Goal: Task Accomplishment & Management: Use online tool/utility

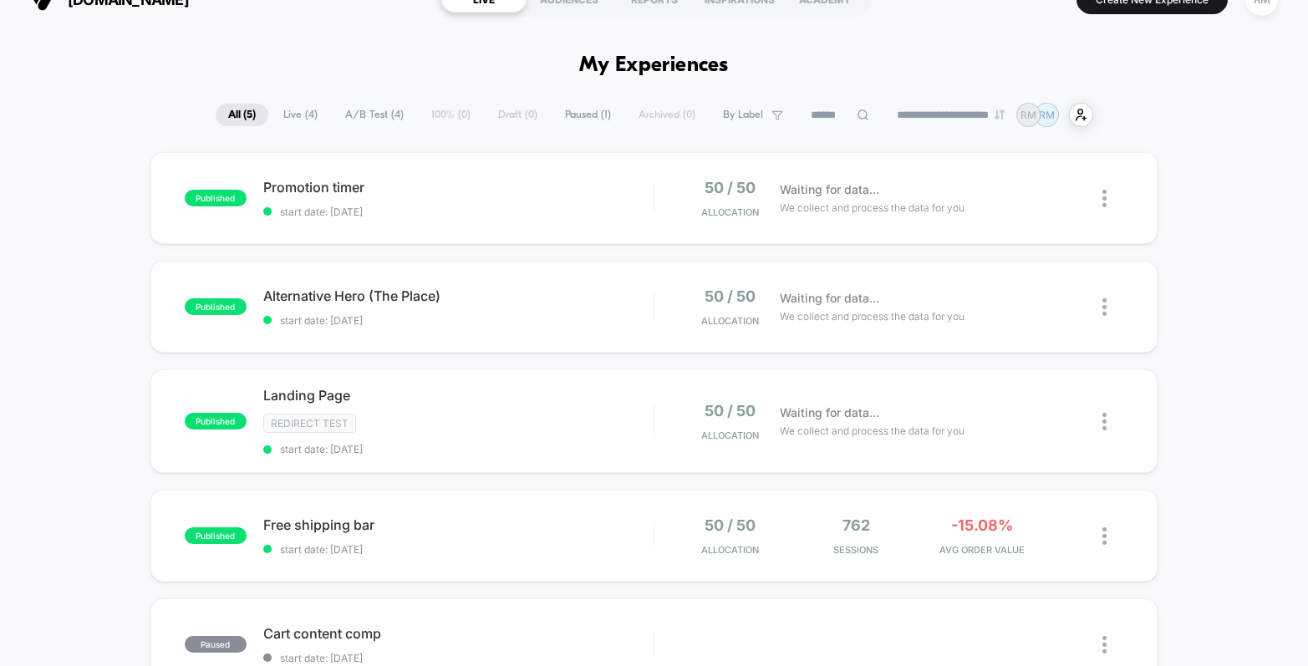
scroll to position [41, 0]
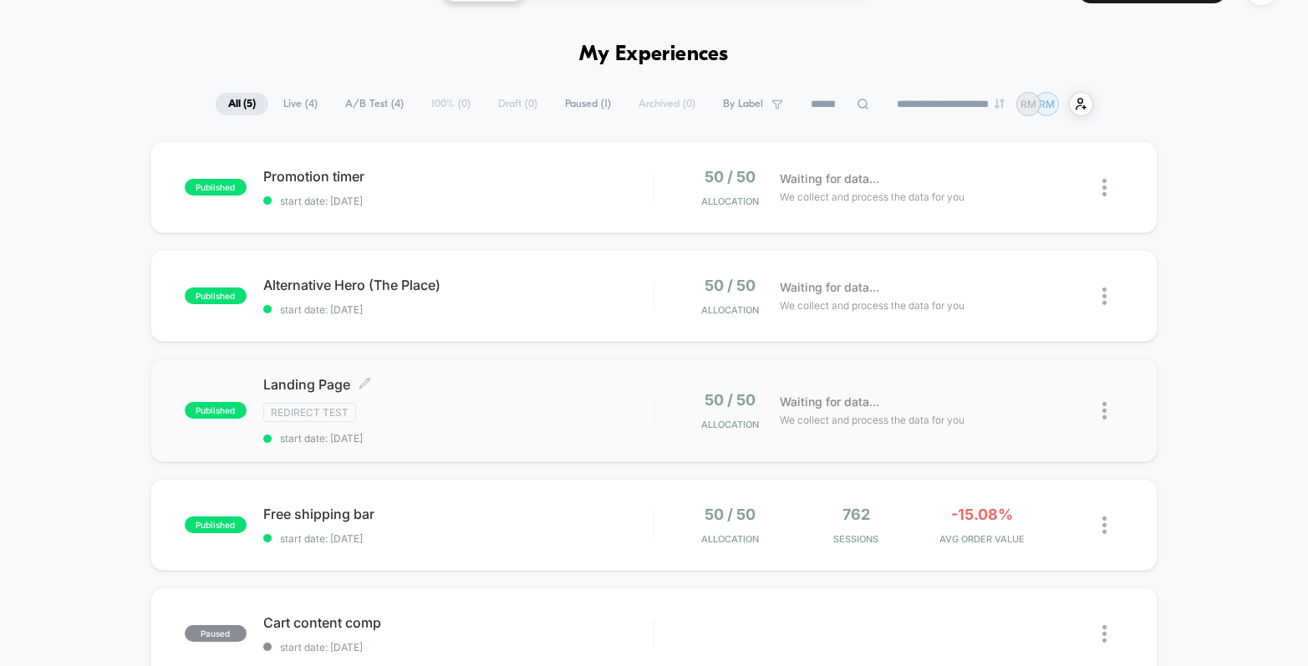
click at [628, 408] on div "Redirect Test" at bounding box center [458, 412] width 390 height 19
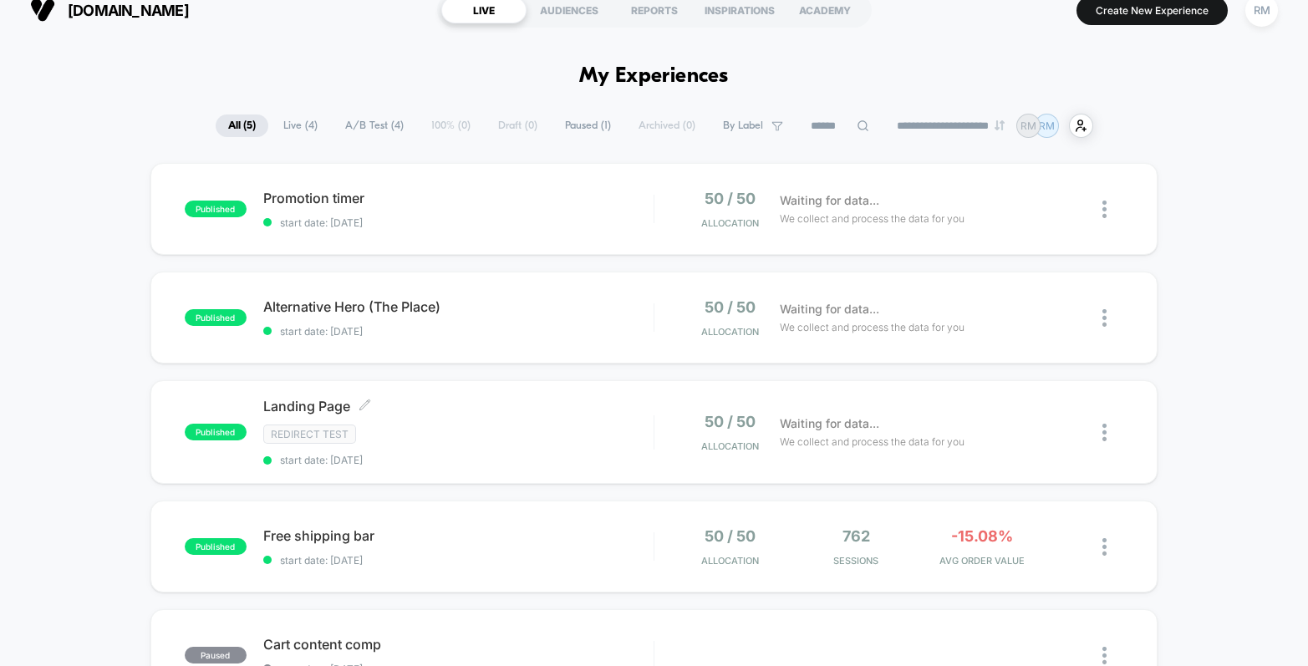
scroll to position [23, 0]
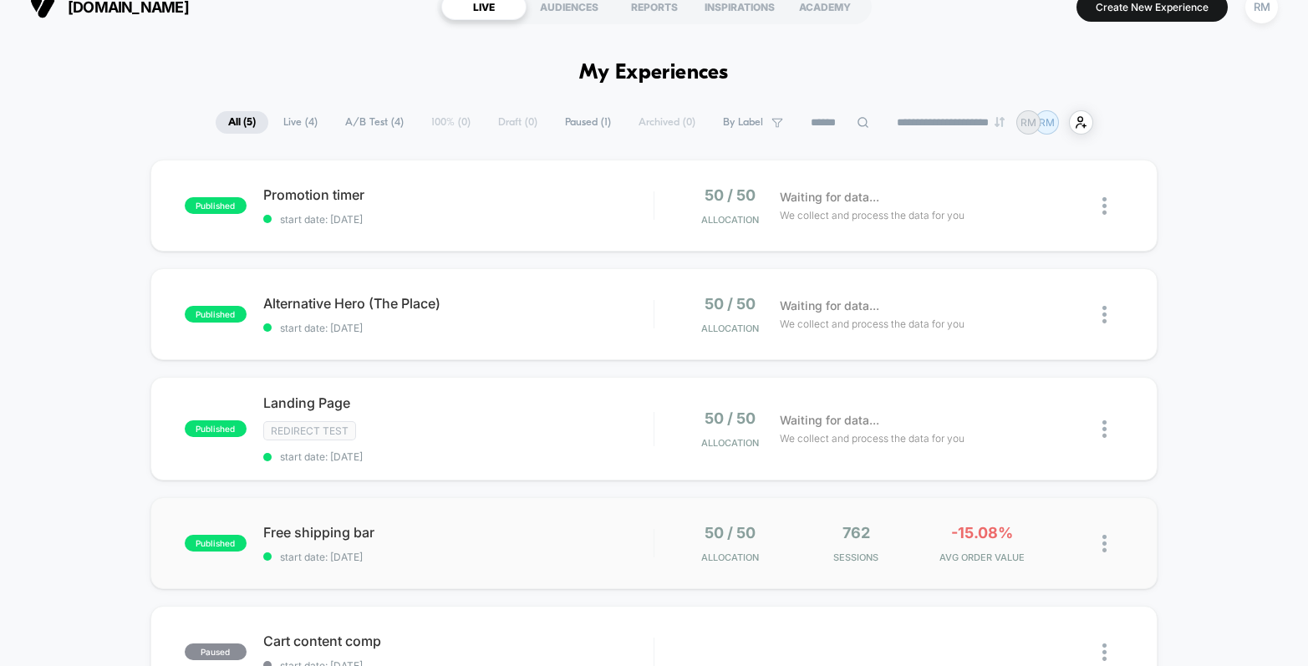
click at [584, 521] on div "published Free shipping bar start date: [DATE] 50 / 50 Allocation 762 Sessions …" at bounding box center [653, 543] width 1007 height 92
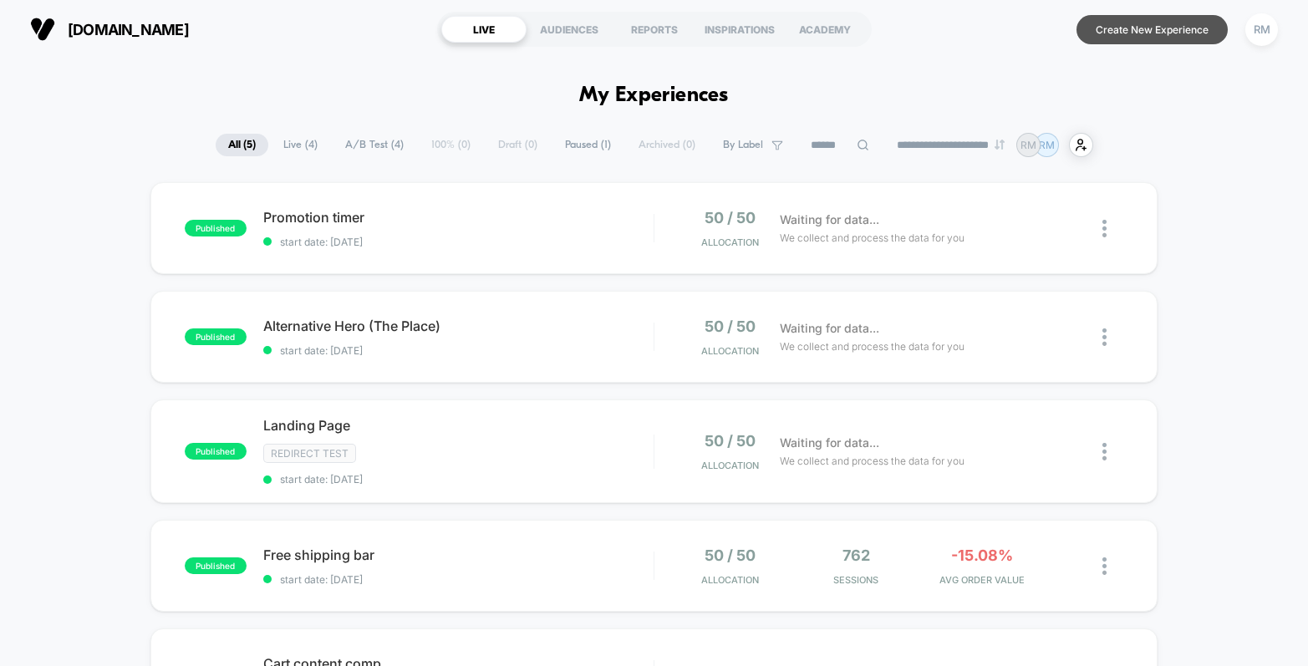
click at [1159, 32] on button "Create New Experience" at bounding box center [1151, 29] width 151 height 29
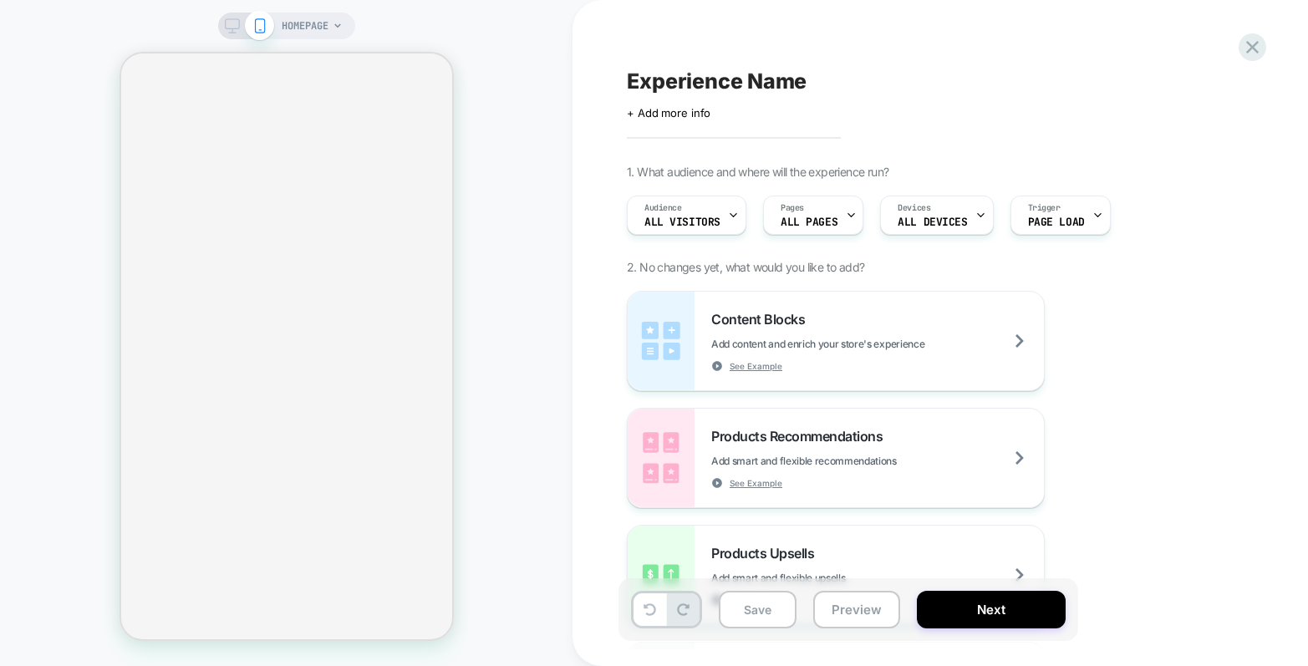
click at [233, 28] on icon at bounding box center [232, 25] width 15 height 15
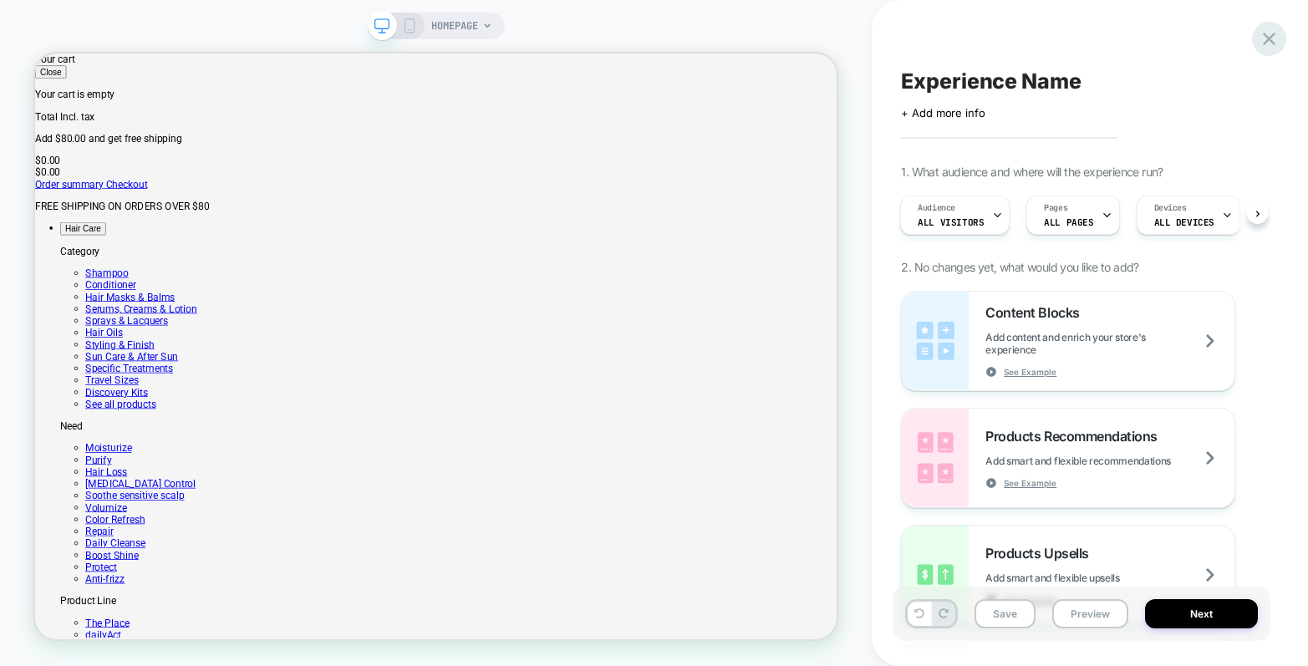
click at [1279, 42] on icon at bounding box center [1269, 39] width 23 height 23
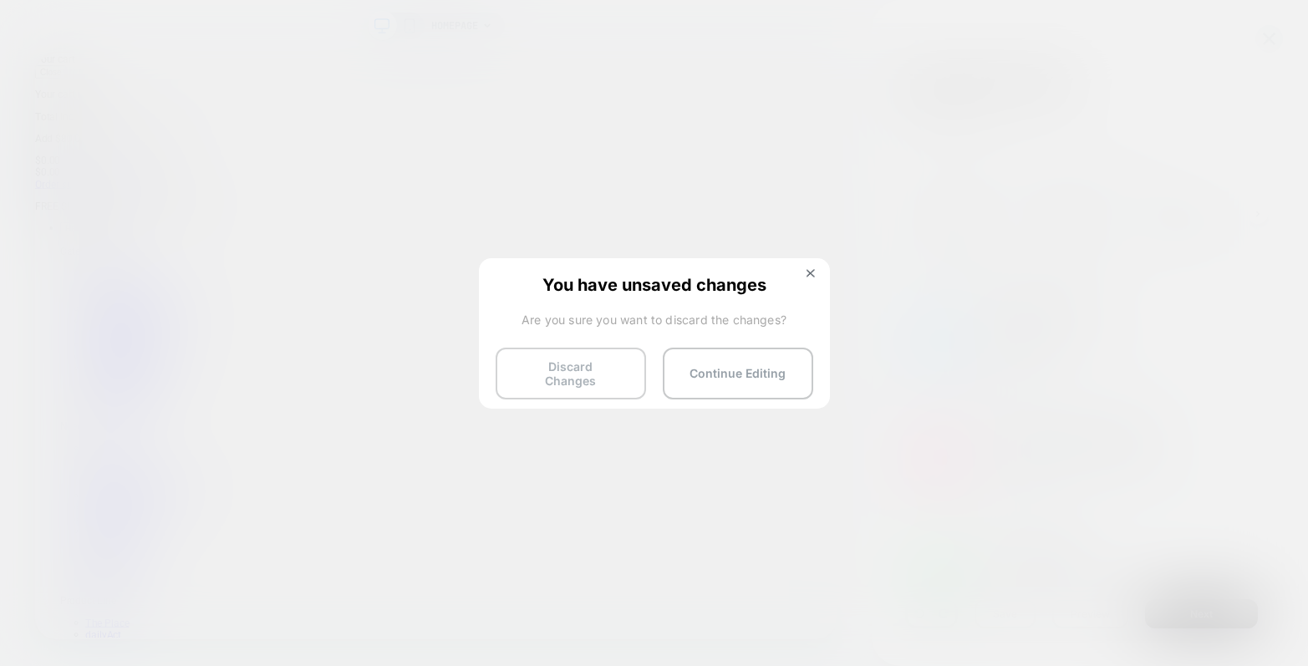
click at [622, 353] on button "Discard Changes" at bounding box center [571, 374] width 150 height 52
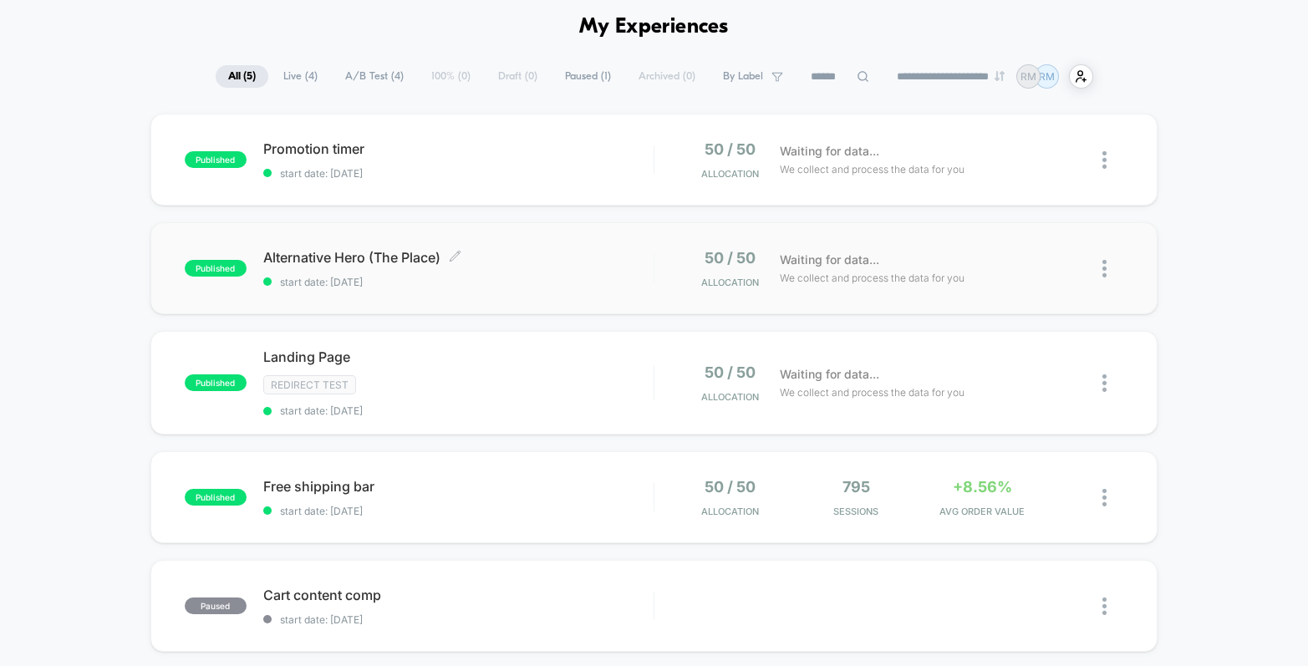
scroll to position [81, 0]
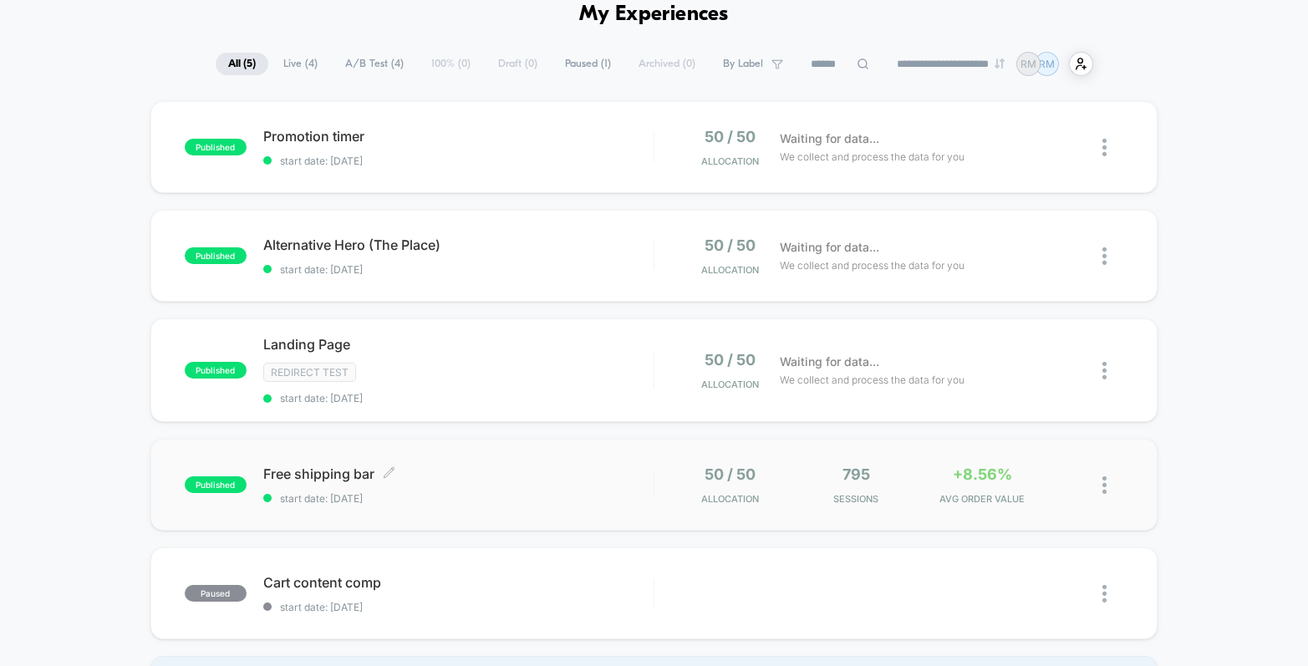
click at [507, 465] on span "Free shipping bar Click to edit experience details" at bounding box center [458, 473] width 390 height 17
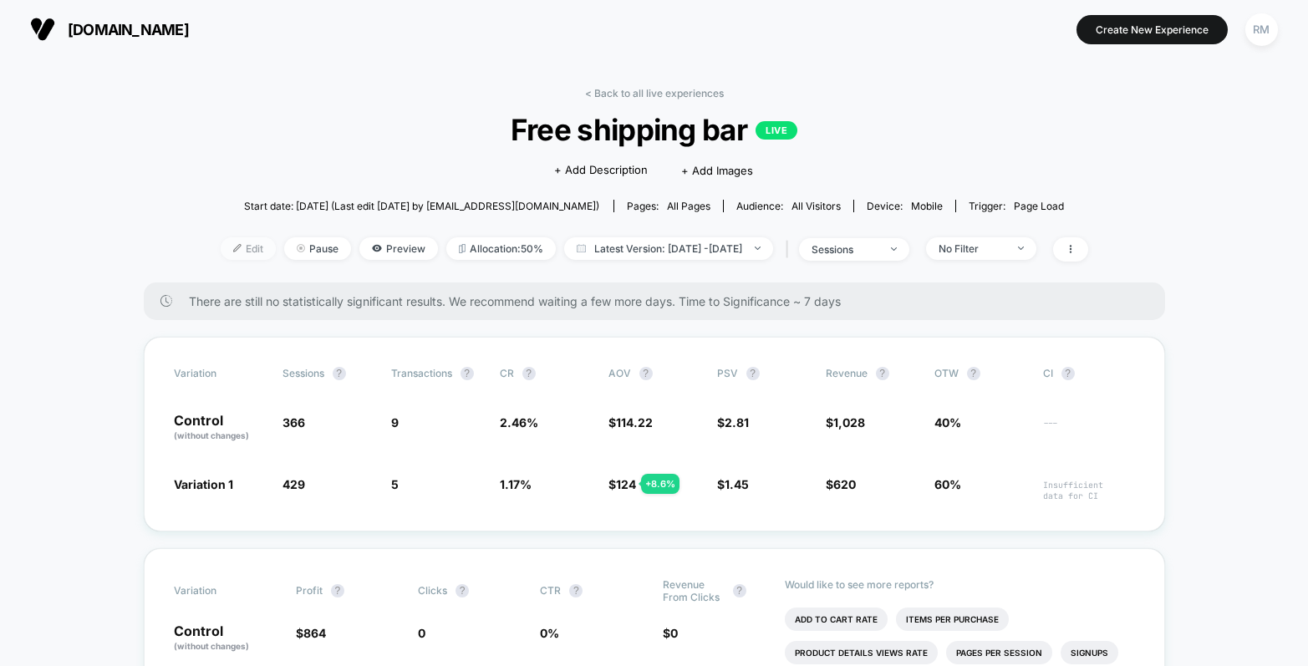
click at [221, 247] on span "Edit" at bounding box center [248, 248] width 55 height 23
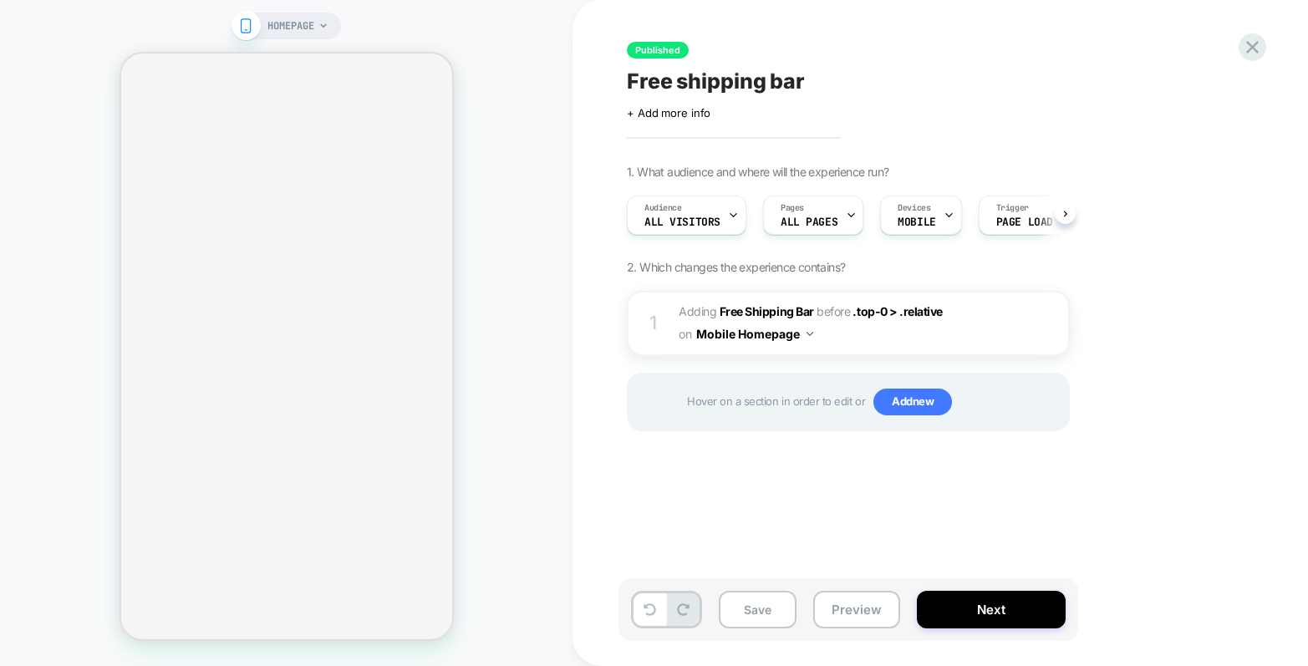
scroll to position [0, 1]
click at [731, 217] on icon at bounding box center [732, 215] width 11 height 11
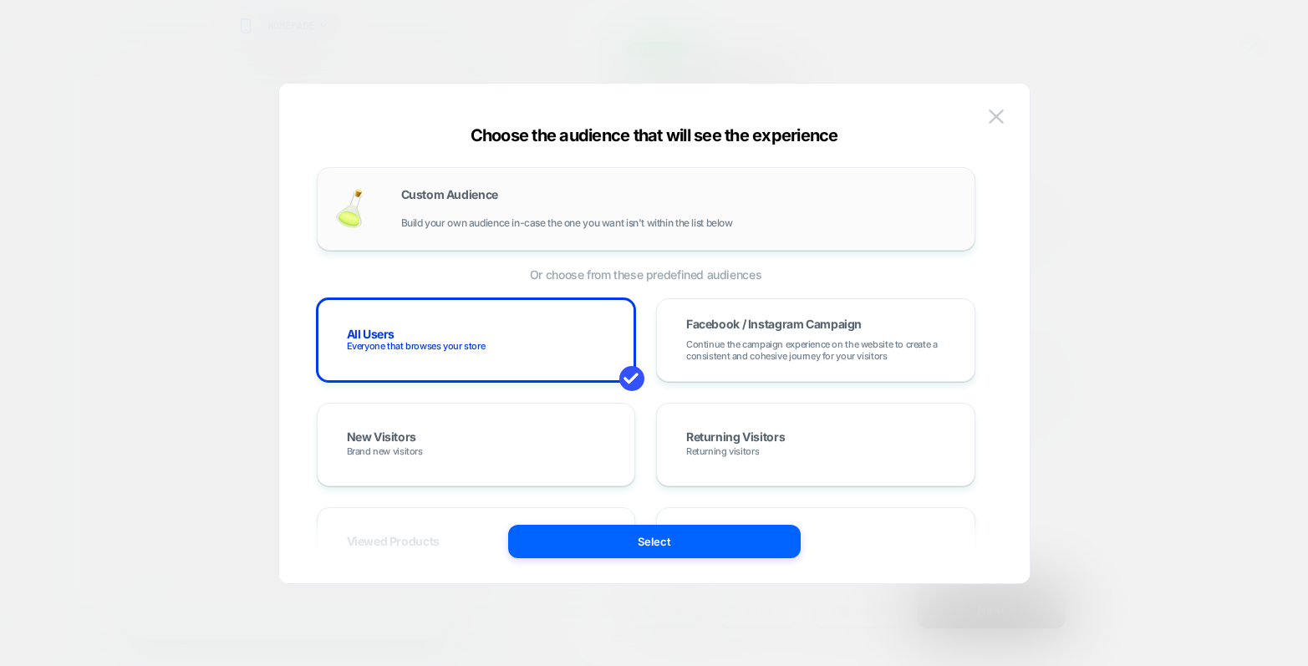
click at [664, 217] on span "Build your own audience in-case the one you want isn't within the list below" at bounding box center [567, 223] width 332 height 12
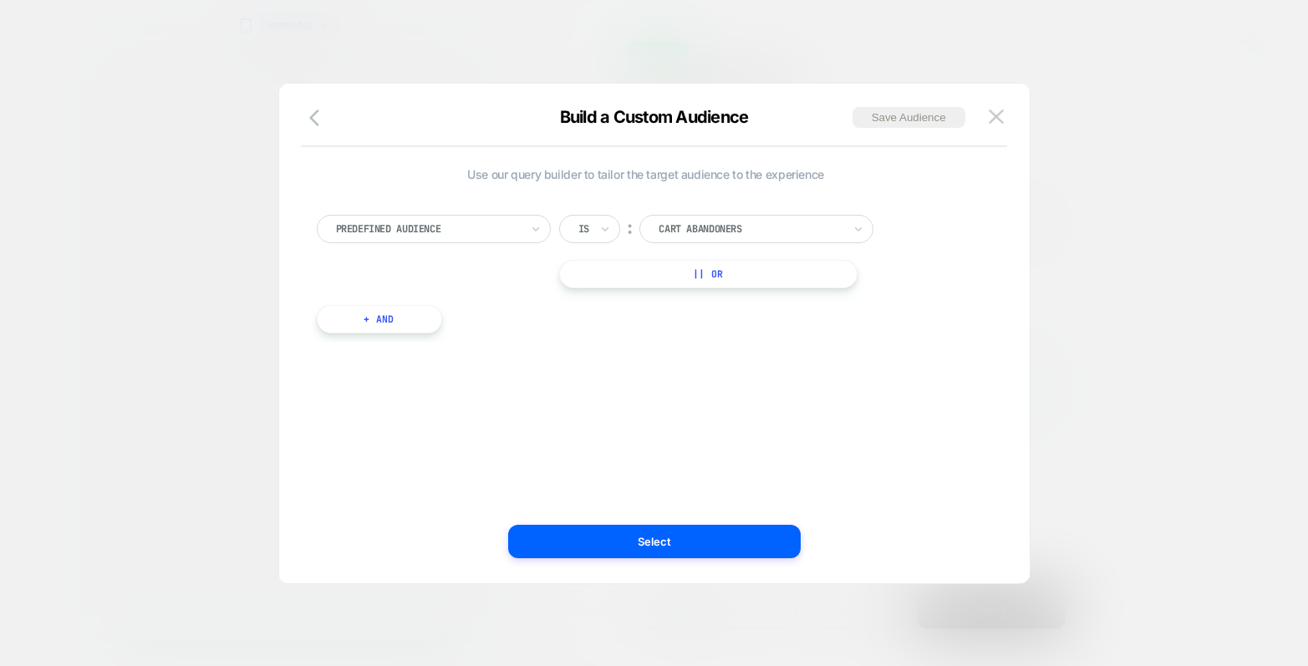
click at [704, 231] on div at bounding box center [751, 228] width 184 height 15
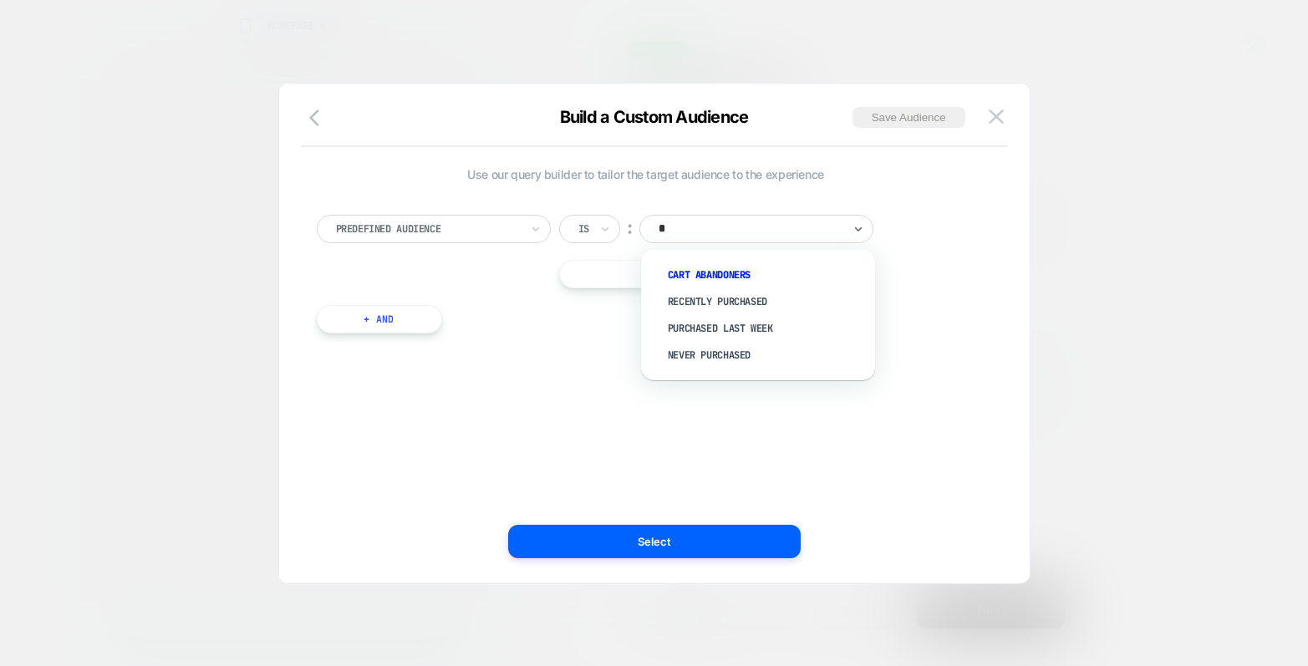
scroll to position [0, 0]
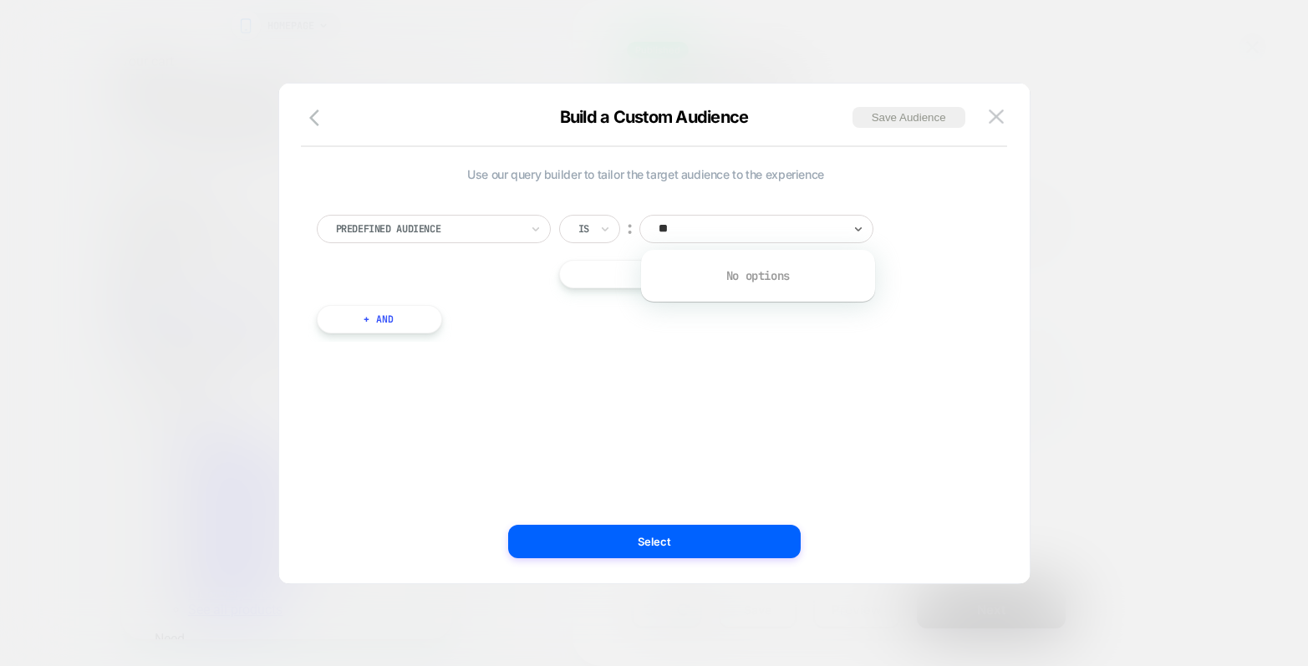
type input "*"
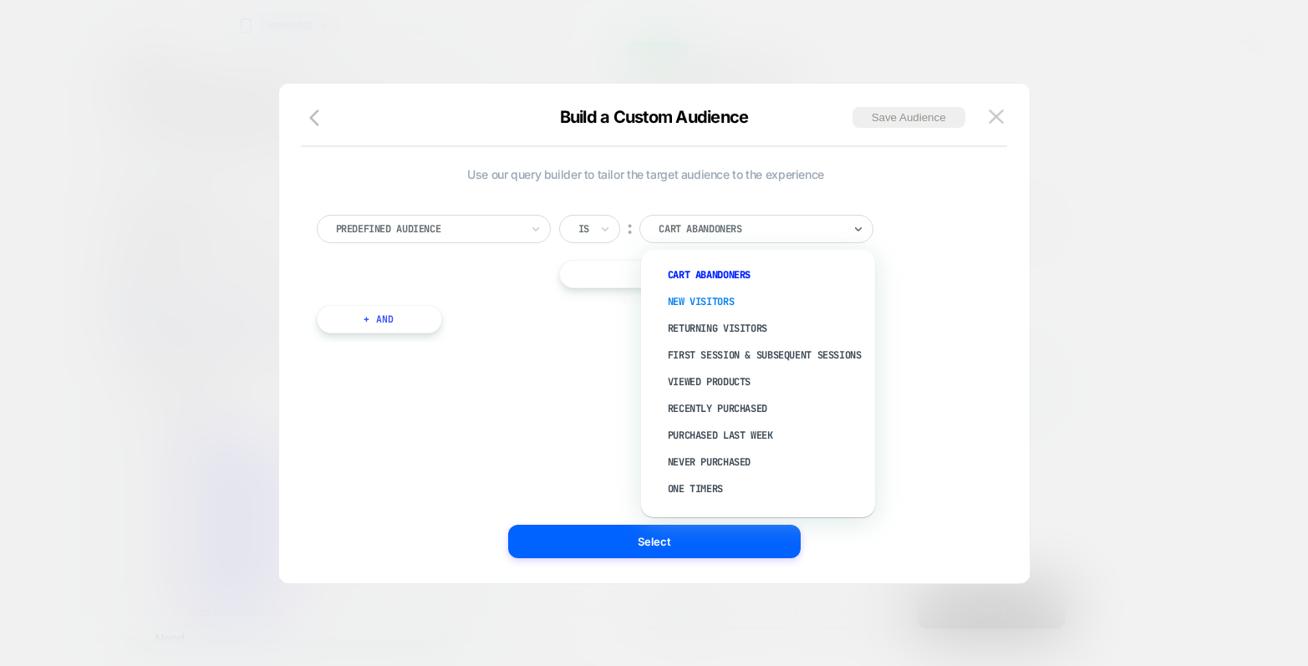
click at [727, 295] on div "New Visitors" at bounding box center [766, 301] width 217 height 27
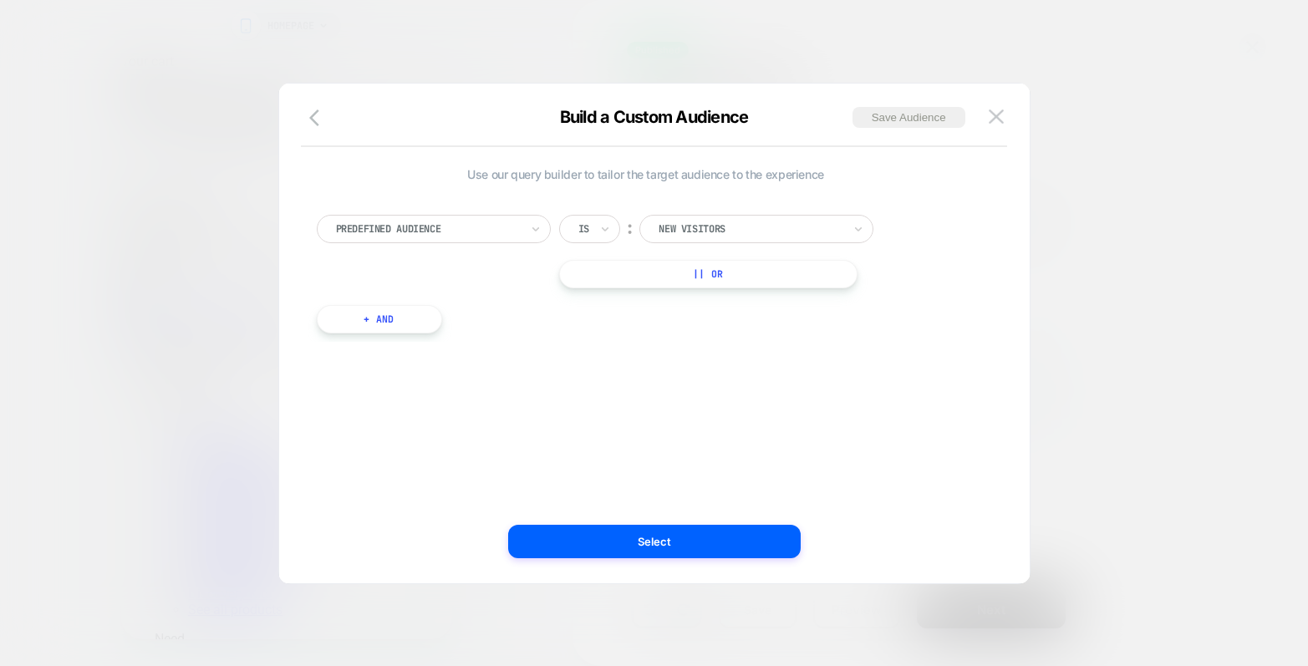
click at [720, 275] on button "|| Or" at bounding box center [708, 274] width 298 height 28
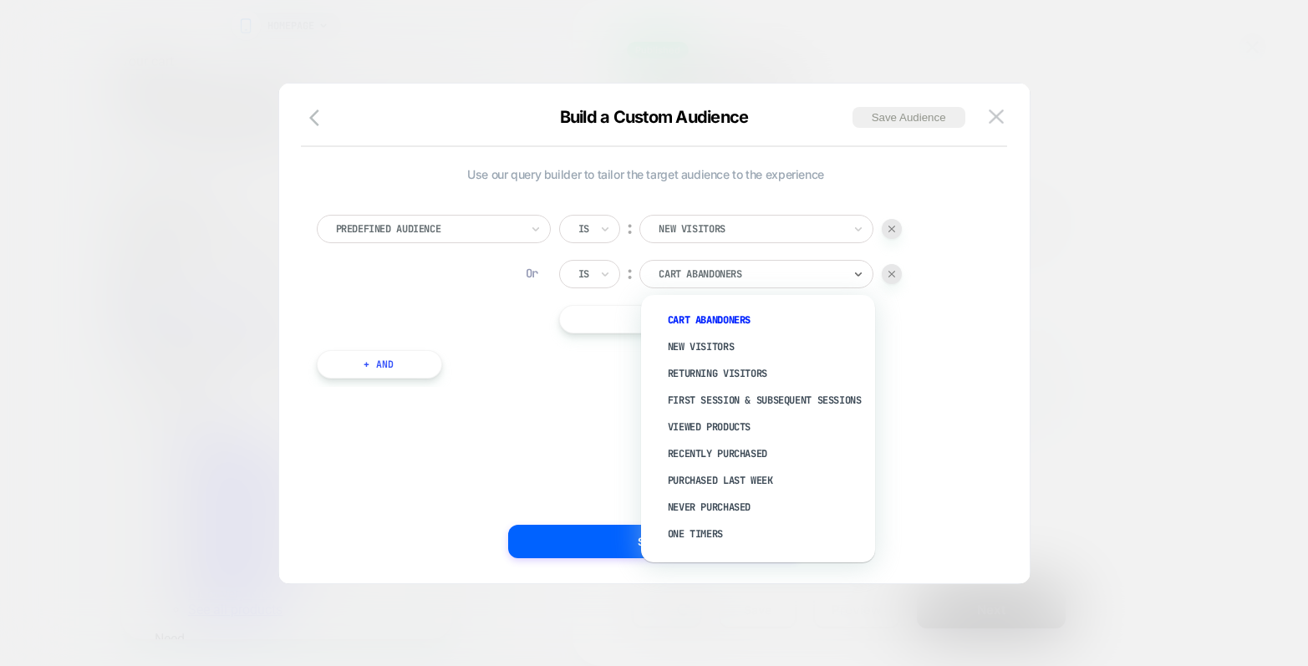
click at [720, 275] on div at bounding box center [751, 274] width 184 height 15
click at [733, 369] on div "Returning Visitors" at bounding box center [766, 373] width 217 height 27
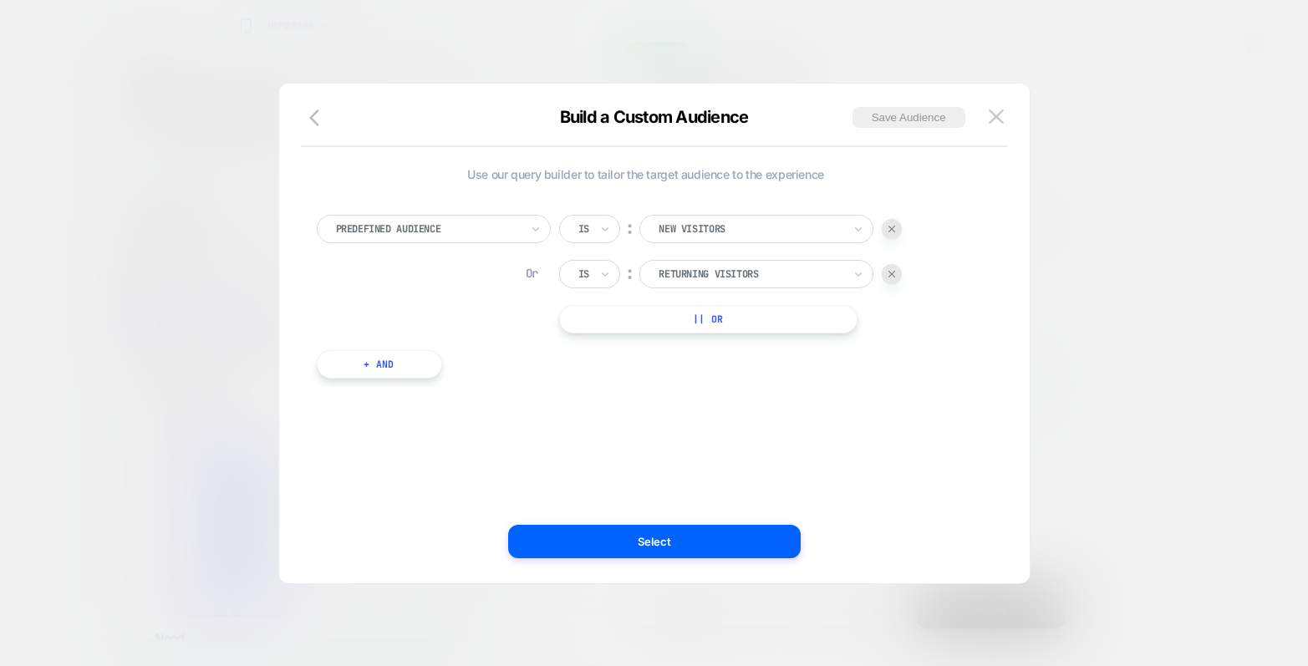
click at [392, 365] on button "+ And" at bounding box center [379, 364] width 125 height 28
click at [506, 384] on div at bounding box center [470, 381] width 184 height 15
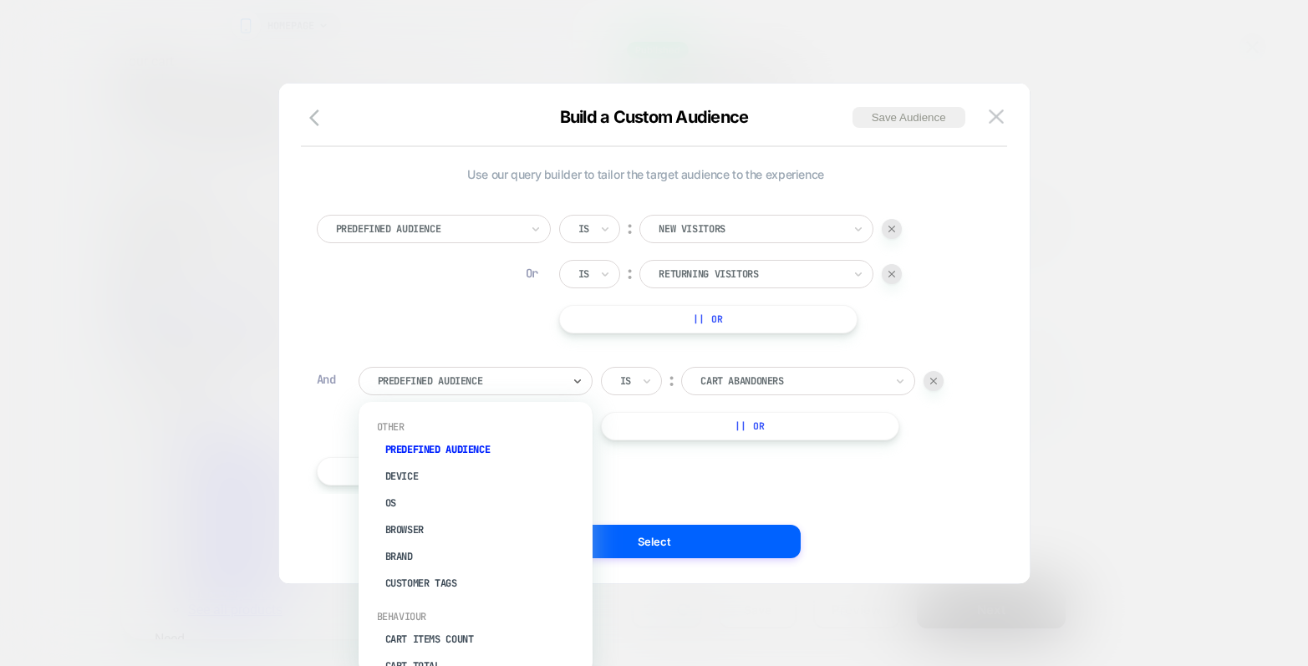
scroll to position [3, 0]
click at [441, 224] on div at bounding box center [428, 228] width 184 height 15
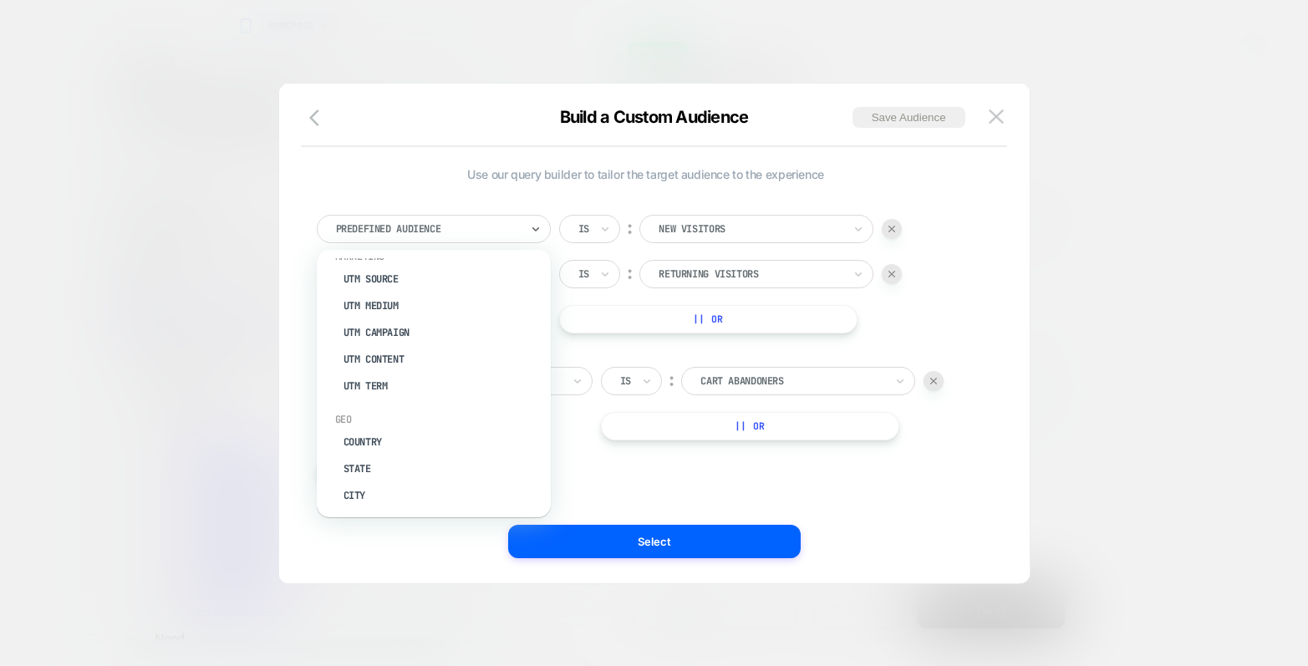
scroll to position [713, 0]
click at [455, 408] on div "Country" at bounding box center [441, 421] width 217 height 27
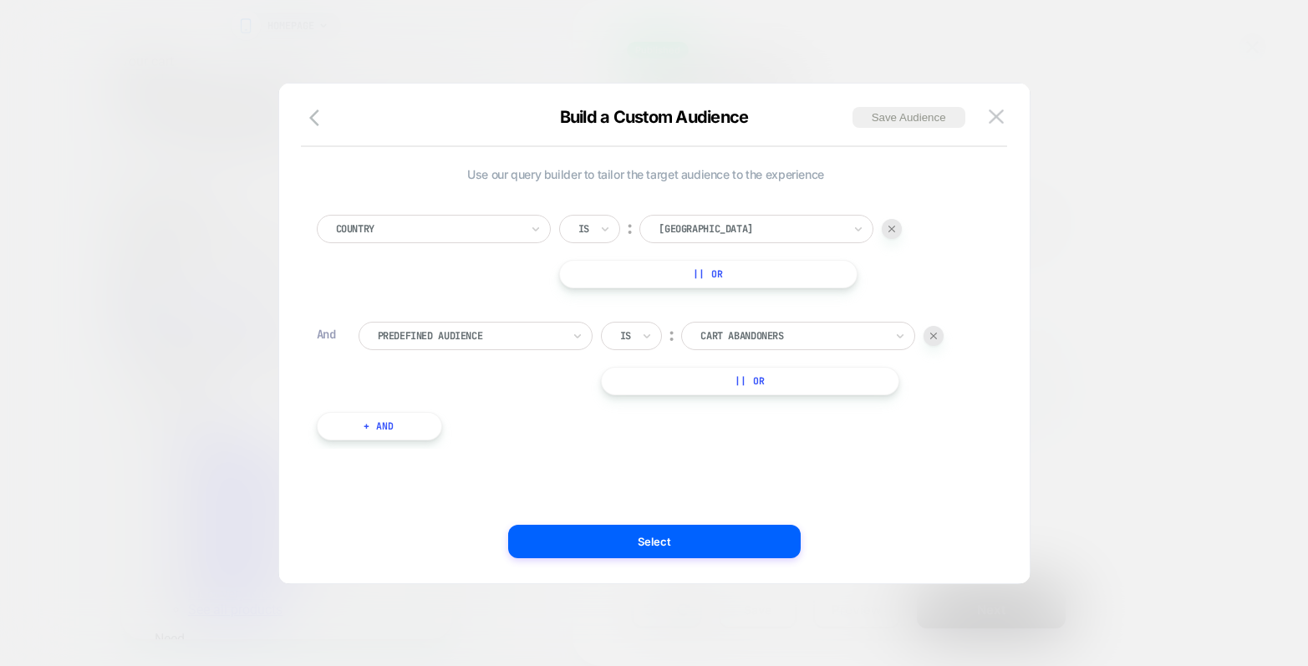
click at [937, 335] on img at bounding box center [933, 336] width 7 height 7
click at [793, 237] on div "[GEOGRAPHIC_DATA]" at bounding box center [750, 229] width 187 height 18
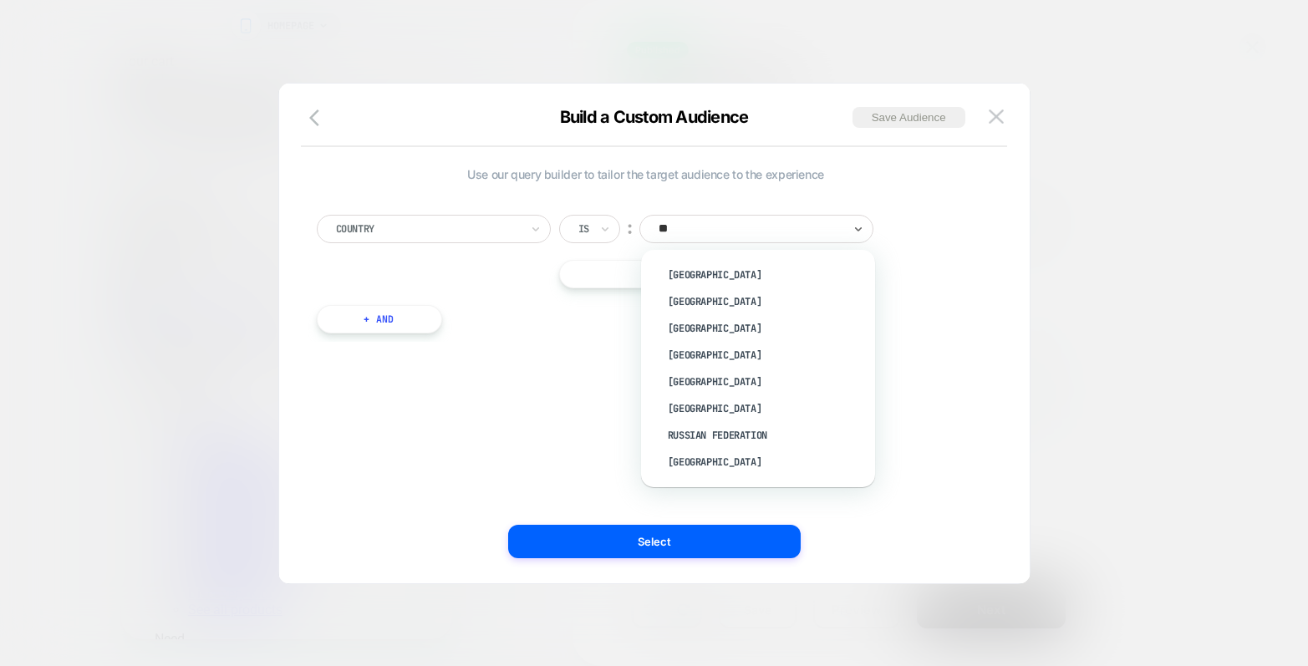
type input "***"
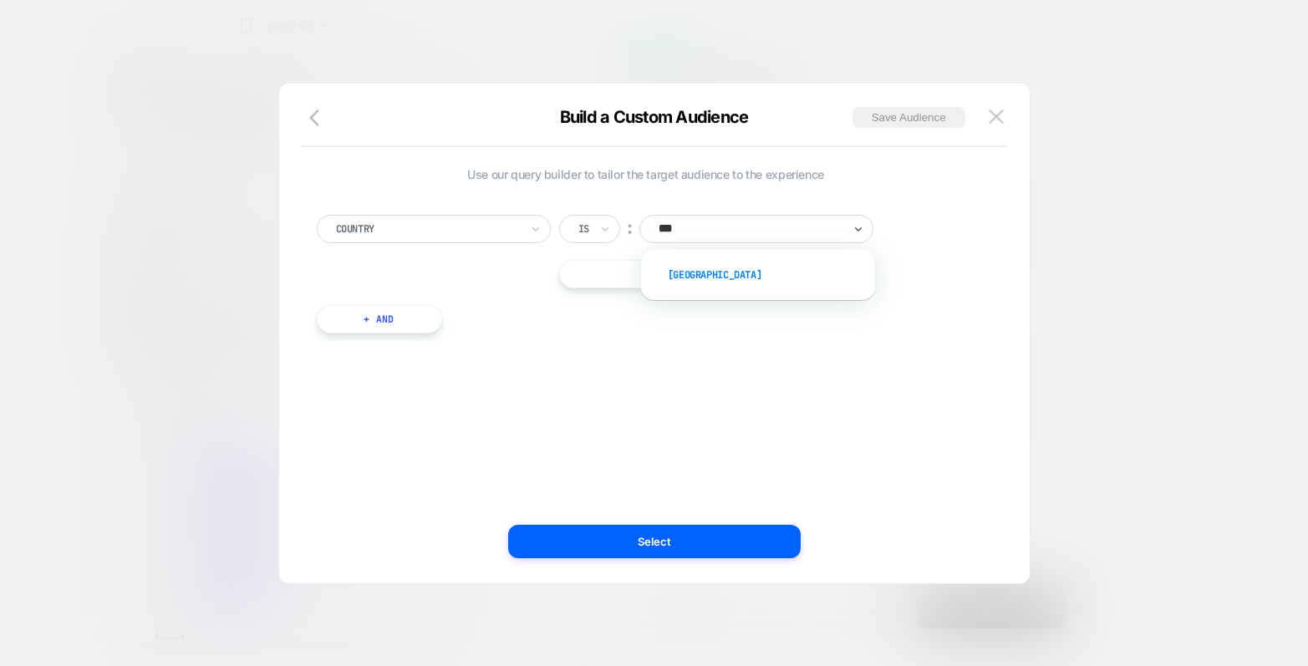
click at [735, 267] on div "[GEOGRAPHIC_DATA]" at bounding box center [766, 275] width 217 height 27
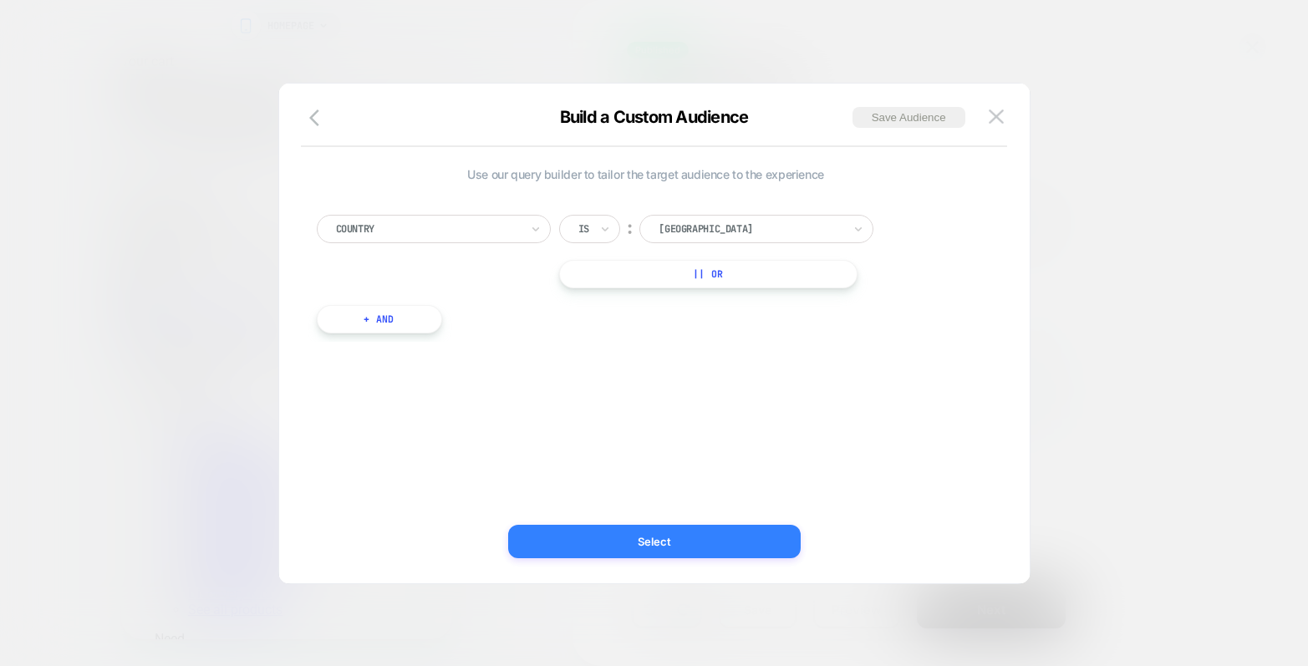
click at [680, 542] on button "Select" at bounding box center [654, 541] width 292 height 33
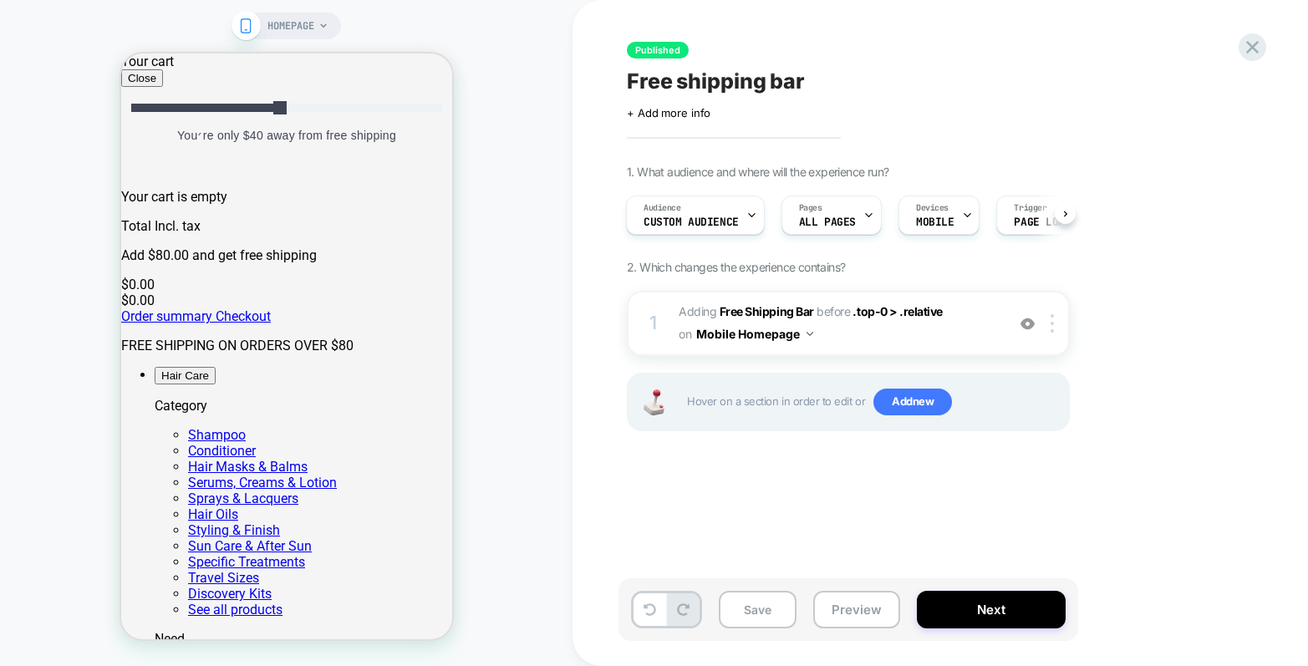
scroll to position [0, 2]
click at [794, 80] on span "Free shipping bar" at bounding box center [716, 81] width 178 height 25
type textarea "**********"
click at [990, 85] on icon at bounding box center [992, 81] width 21 height 21
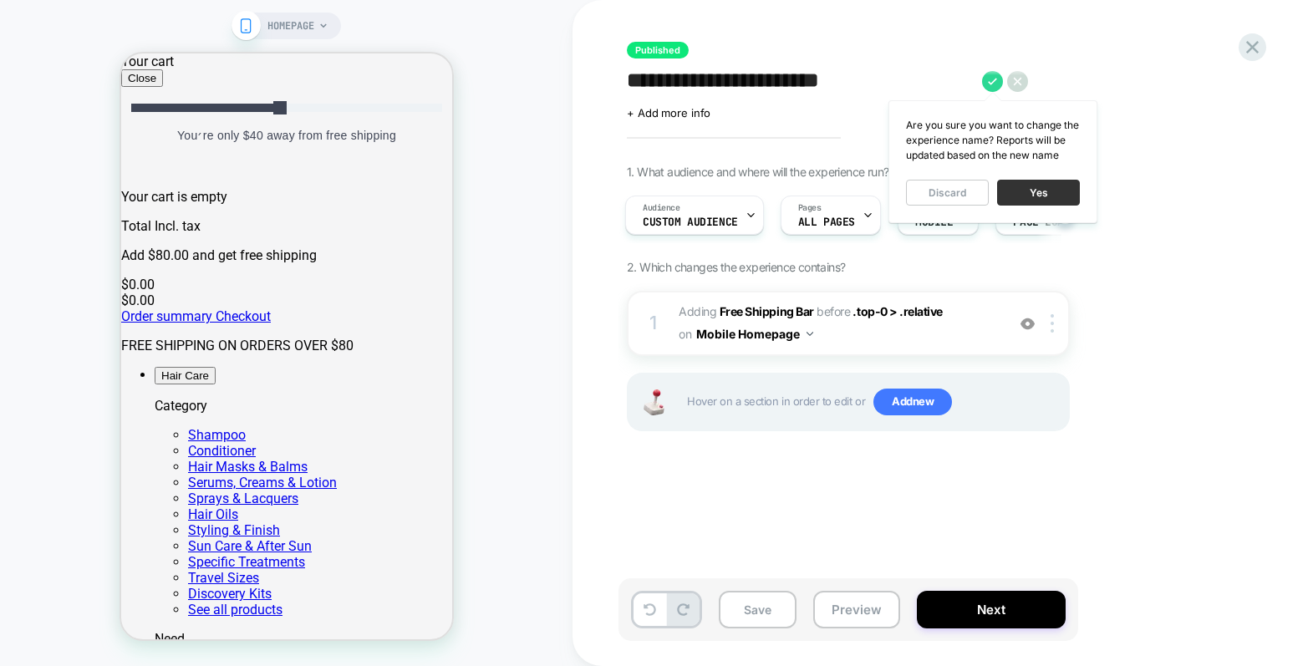
click at [1042, 192] on button "Yes" at bounding box center [1038, 193] width 83 height 26
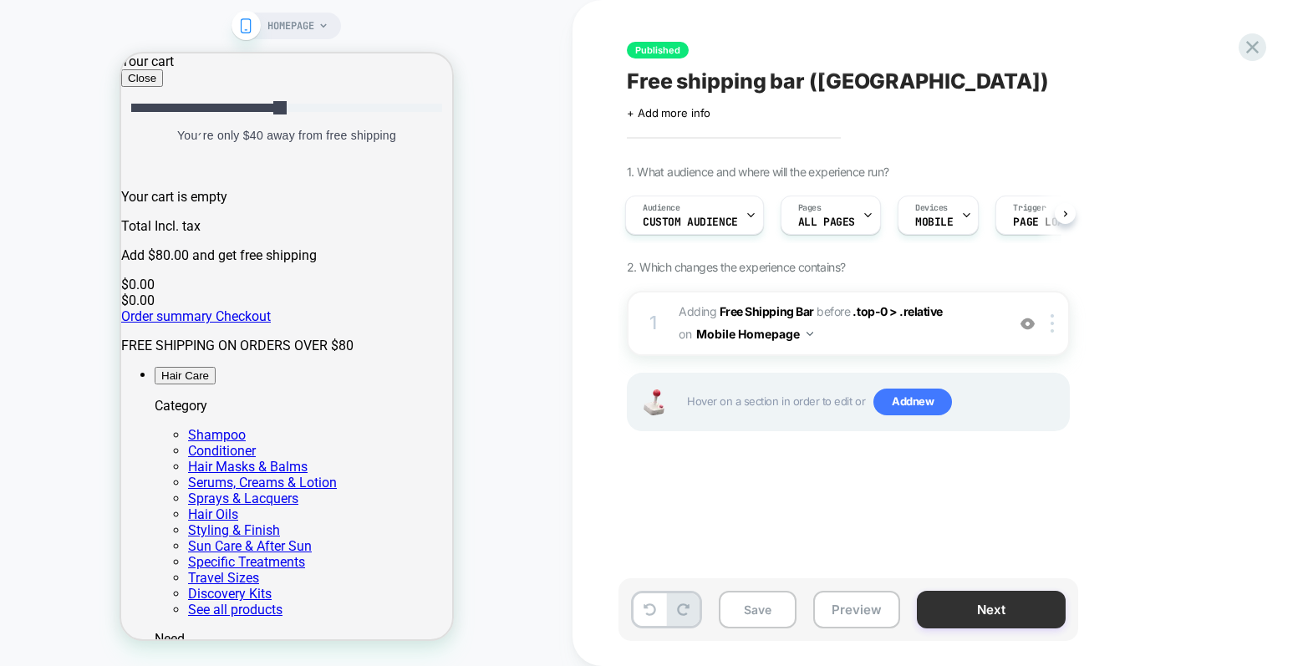
click at [982, 613] on button "Next" at bounding box center [991, 610] width 149 height 38
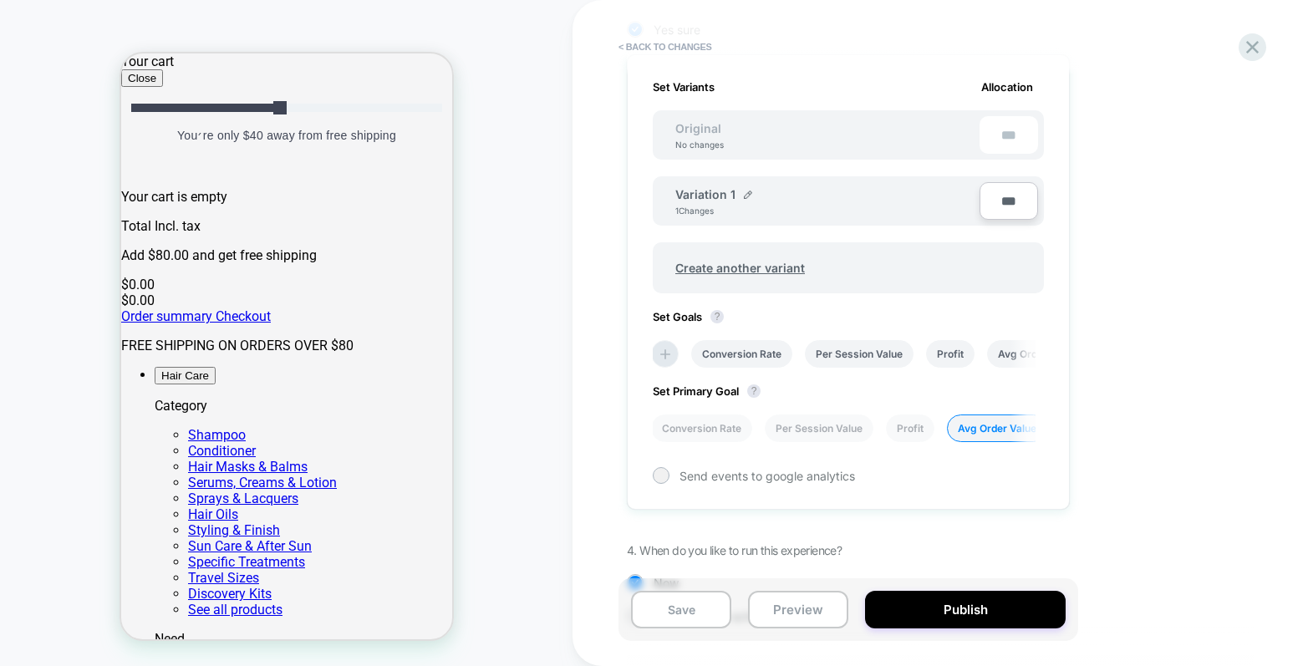
scroll to position [538, 0]
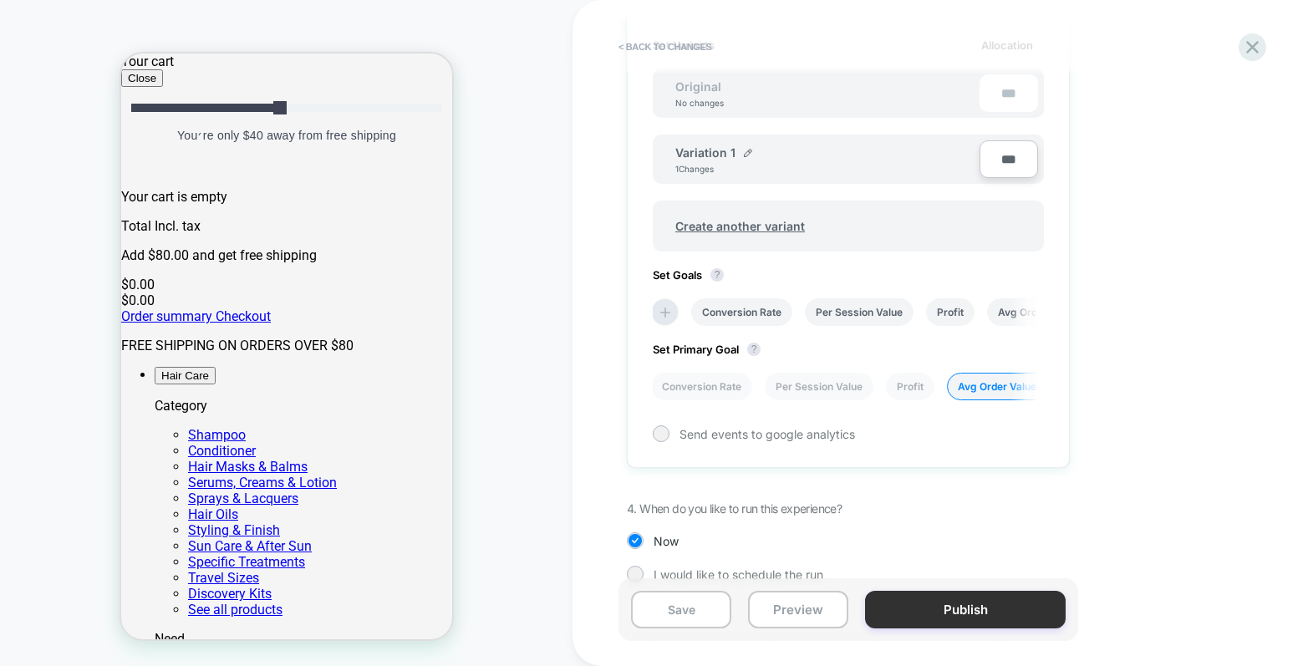
click at [973, 607] on button "Publish" at bounding box center [965, 610] width 201 height 38
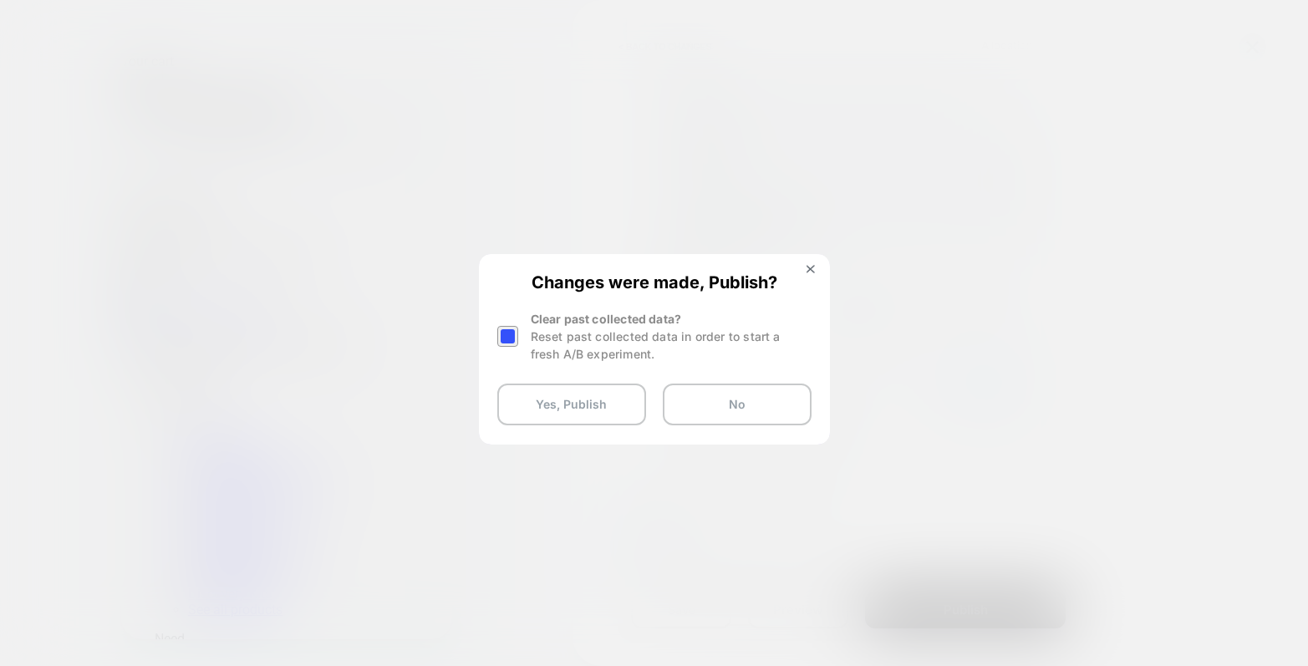
click at [504, 329] on div at bounding box center [507, 336] width 21 height 21
click at [606, 406] on button "Yes, Publish" at bounding box center [571, 405] width 149 height 42
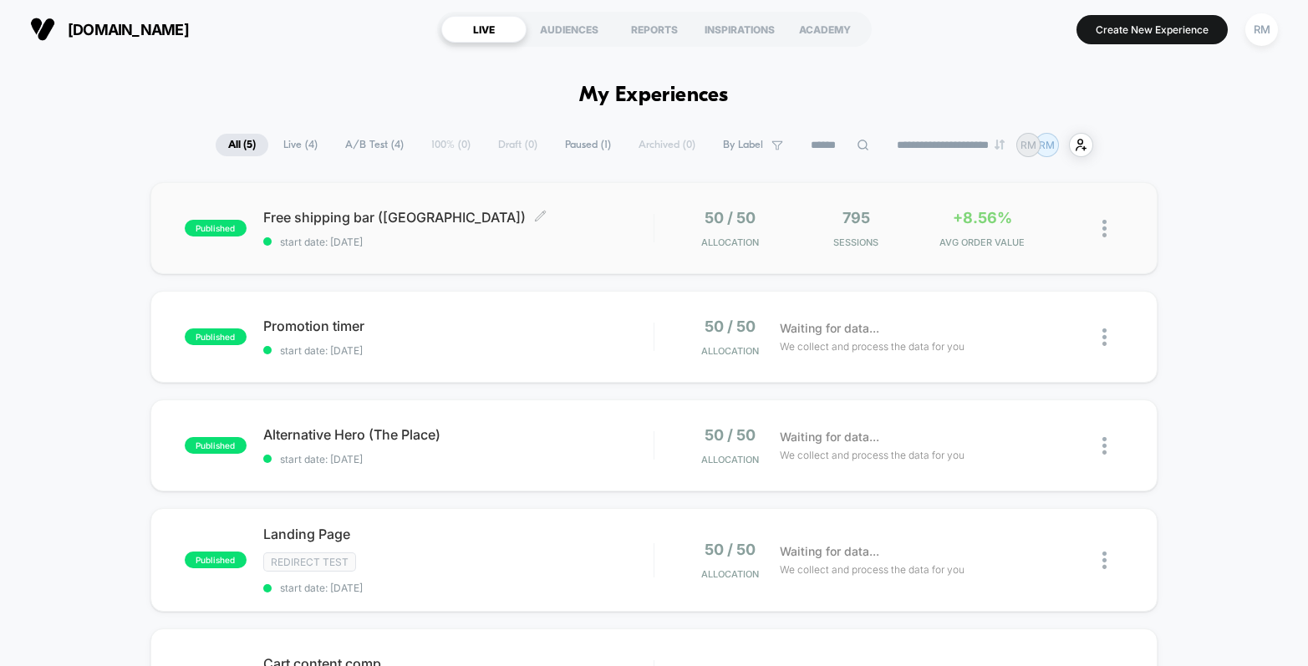
click at [597, 209] on span "Free shipping bar ([GEOGRAPHIC_DATA]) Click to edit experience details" at bounding box center [458, 217] width 390 height 17
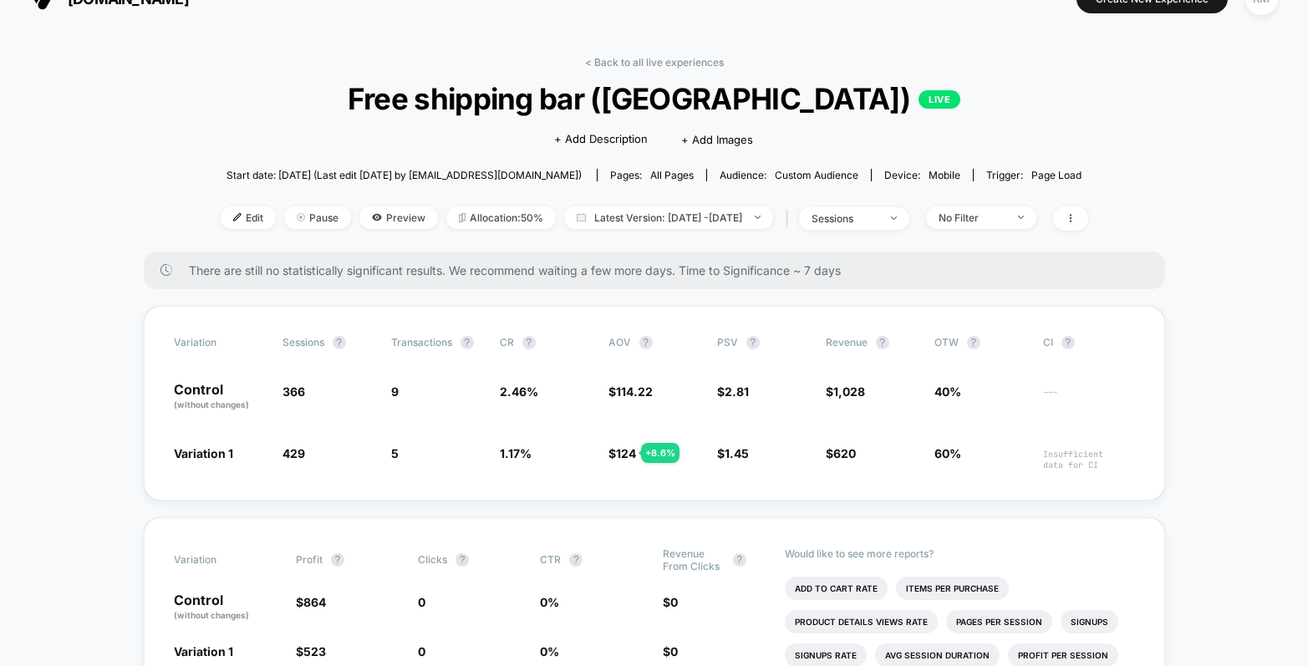
scroll to position [32, 0]
